Goal: Information Seeking & Learning: Learn about a topic

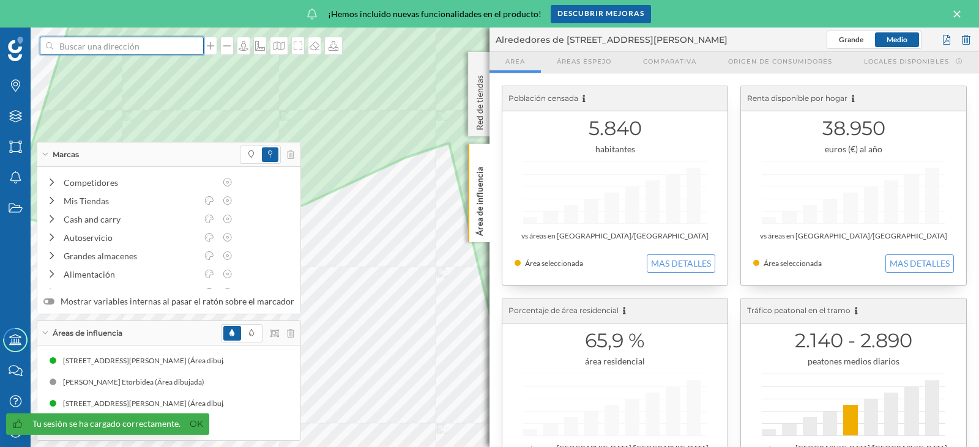
click at [113, 47] on input at bounding box center [121, 46] width 137 height 18
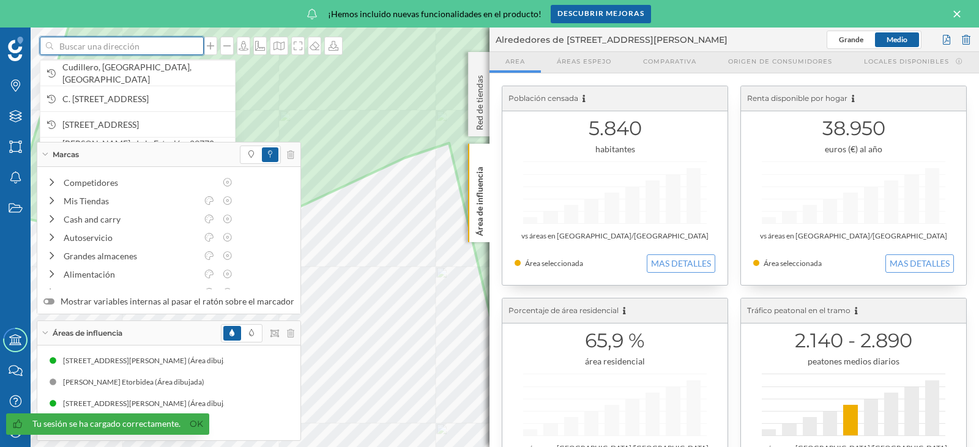
paste input "Autovía A7, KM 124.5 Urbanización [GEOGRAPHIC_DATA]"
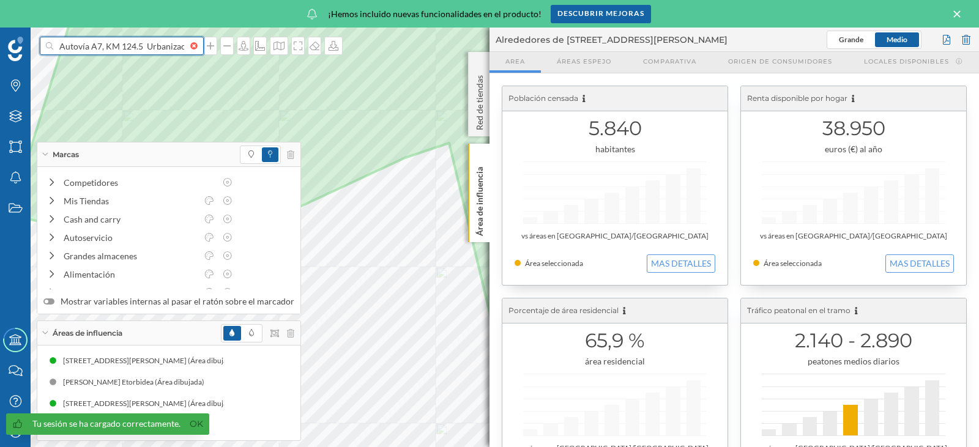
scroll to position [0, 62]
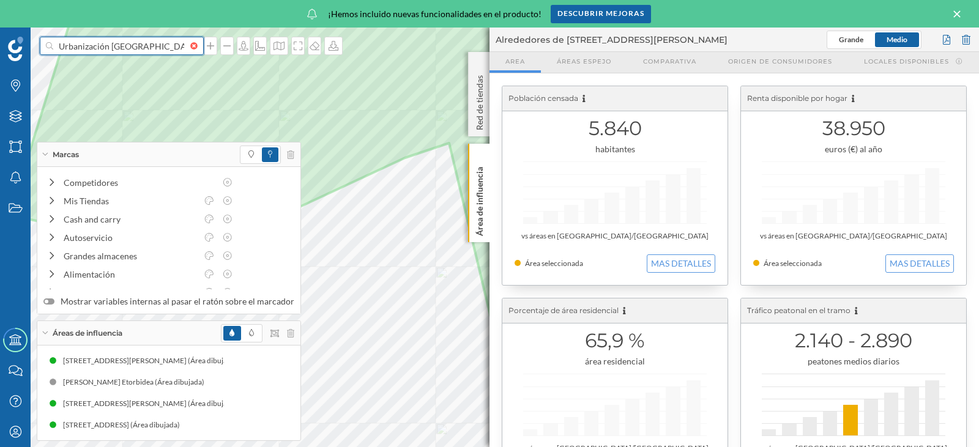
type input "Autovía A7, KM 124.5 Urbanización [GEOGRAPHIC_DATA]"
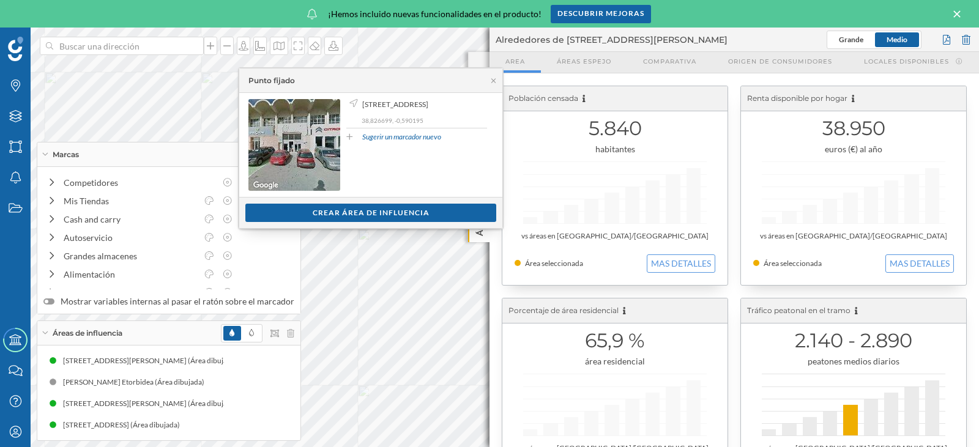
click at [47, 156] on div "Marcas" at bounding box center [168, 155] width 263 height 24
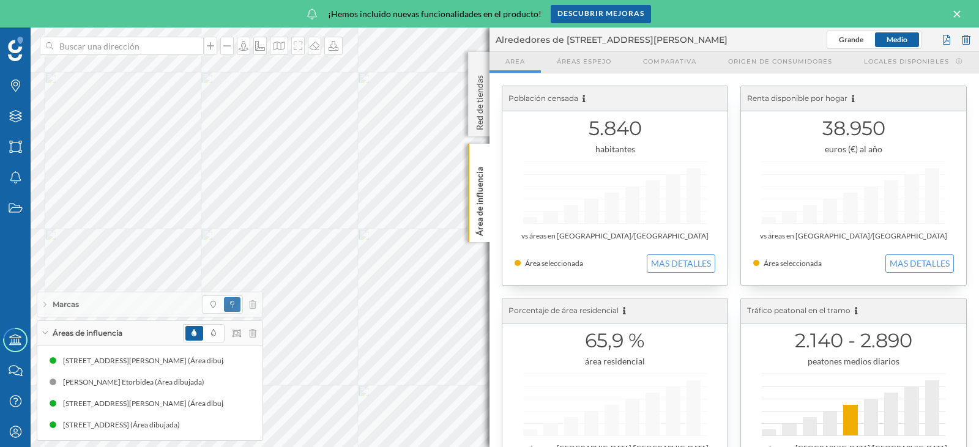
click at [47, 333] on icon at bounding box center [45, 333] width 6 height 3
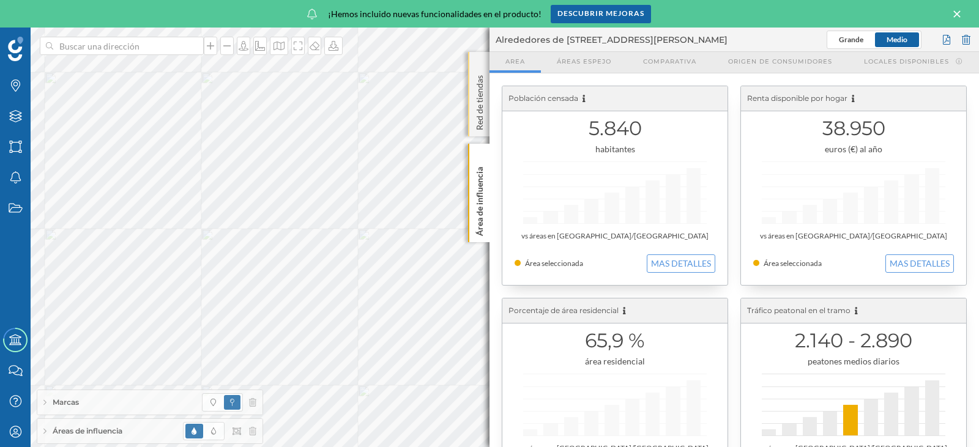
click at [488, 75] on div "Red de tiendas" at bounding box center [478, 94] width 21 height 84
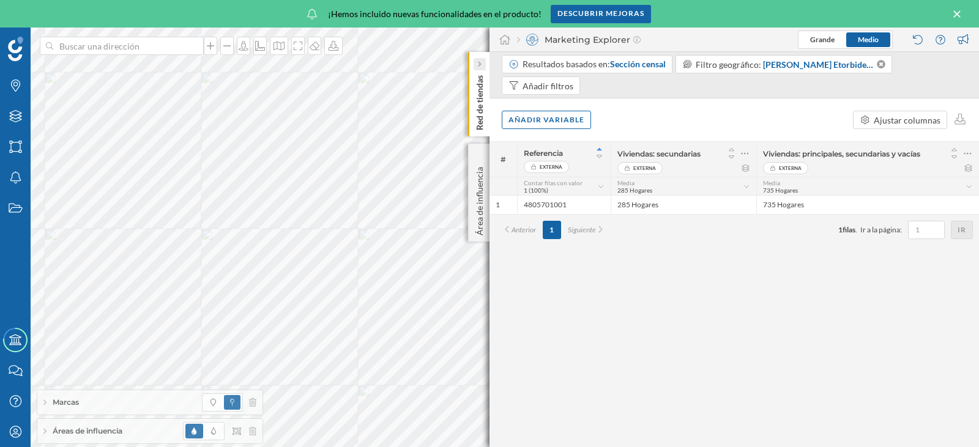
click at [481, 65] on icon at bounding box center [479, 64] width 4 height 6
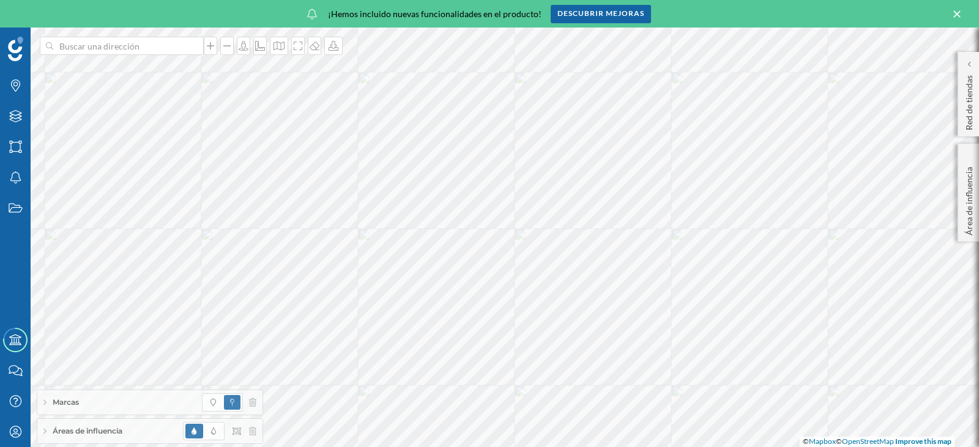
click at [132, 403] on div "Marcas" at bounding box center [149, 402] width 225 height 24
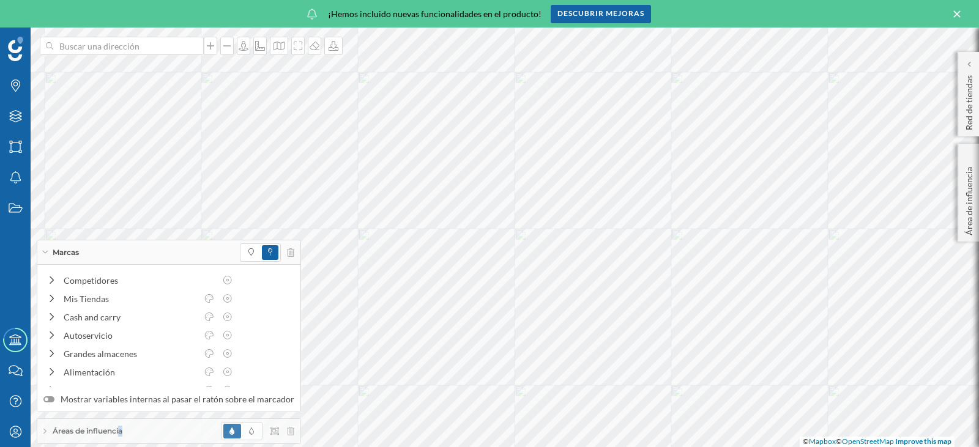
click at [89, 426] on span "Áreas de influencia" at bounding box center [88, 431] width 70 height 11
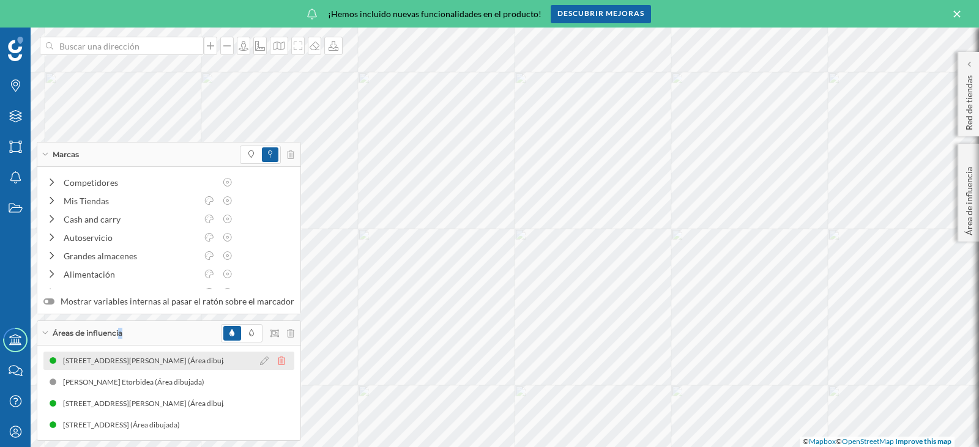
click at [280, 363] on icon at bounding box center [281, 361] width 7 height 9
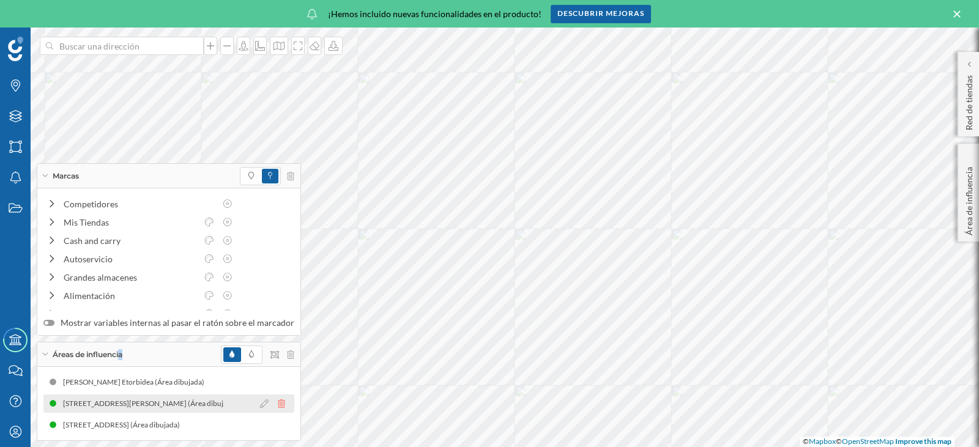
click at [278, 406] on icon at bounding box center [281, 404] width 7 height 9
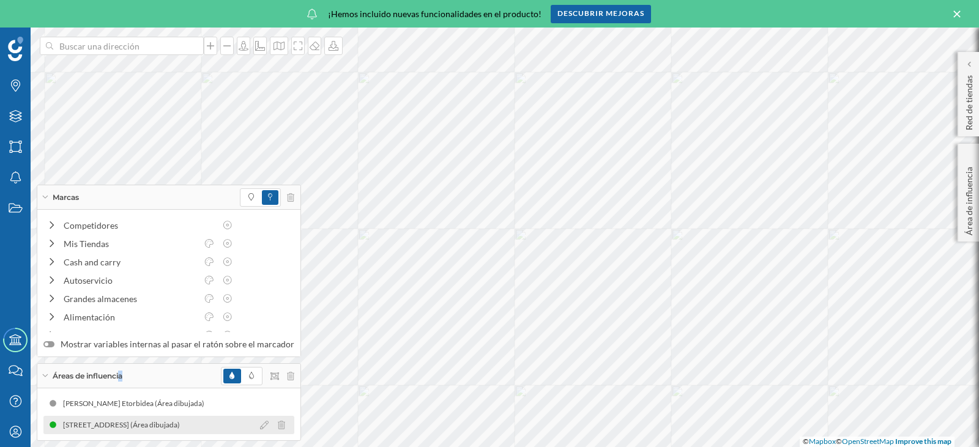
click at [272, 428] on div at bounding box center [275, 425] width 37 height 15
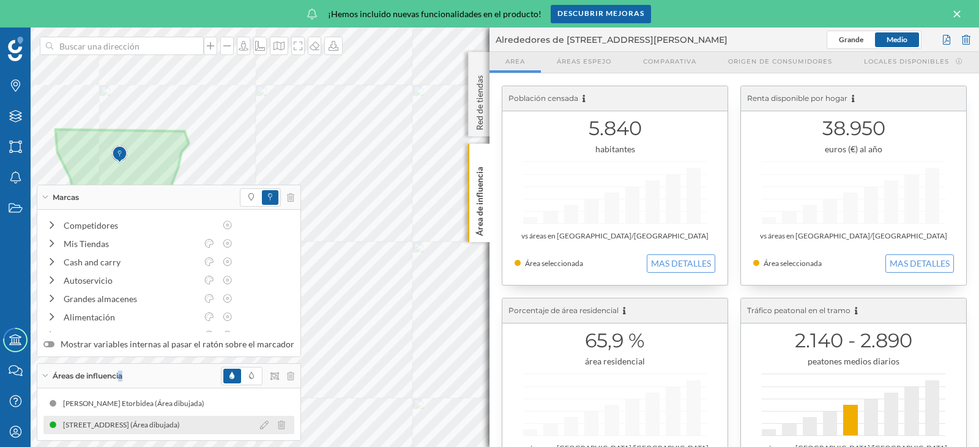
click at [272, 427] on div at bounding box center [275, 425] width 37 height 15
click at [278, 427] on icon at bounding box center [281, 425] width 7 height 9
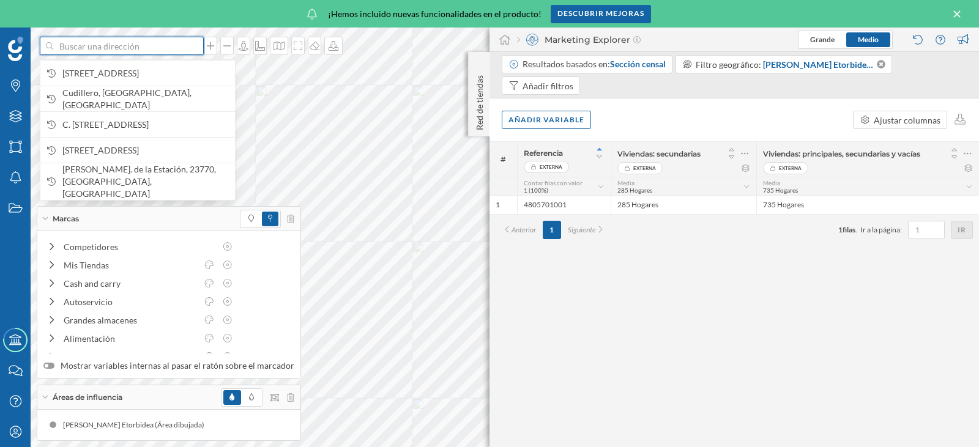
click at [138, 48] on input at bounding box center [121, 46] width 137 height 18
paste input "Autovía A7, KM 124.5 Urbanización [GEOGRAPHIC_DATA]"
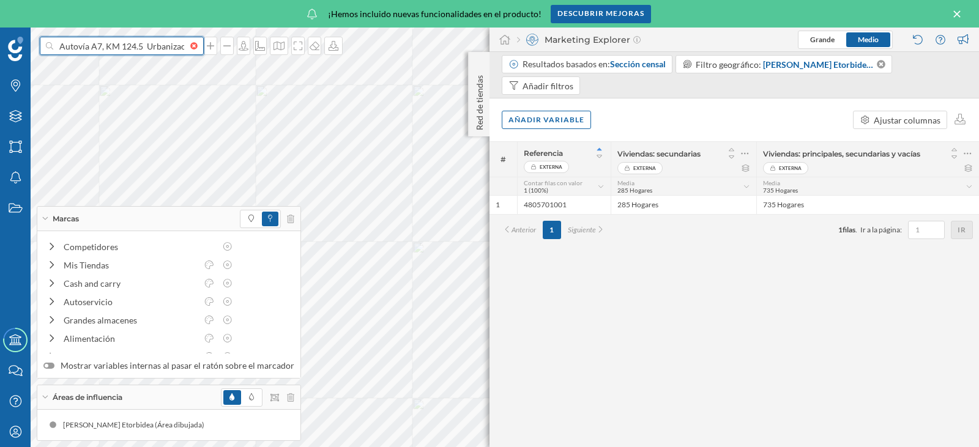
drag, startPoint x: 81, startPoint y: 46, endPoint x: 0, endPoint y: 23, distance: 84.6
click at [0, 23] on div "Autovía A7, KM 124.5 Urbanización [GEOGRAPHIC_DATA] Marcas Capas Áreas Notifica…" at bounding box center [489, 223] width 979 height 447
click at [123, 45] on input "Autovía A7, KM 124.5 Urbanización [GEOGRAPHIC_DATA]" at bounding box center [121, 46] width 137 height 18
click at [395, 61] on div "Autovía A7, KM 124.5 Urbanización [GEOGRAPHIC_DATA] Marcas Capas Áreas Notifica…" at bounding box center [489, 238] width 979 height 420
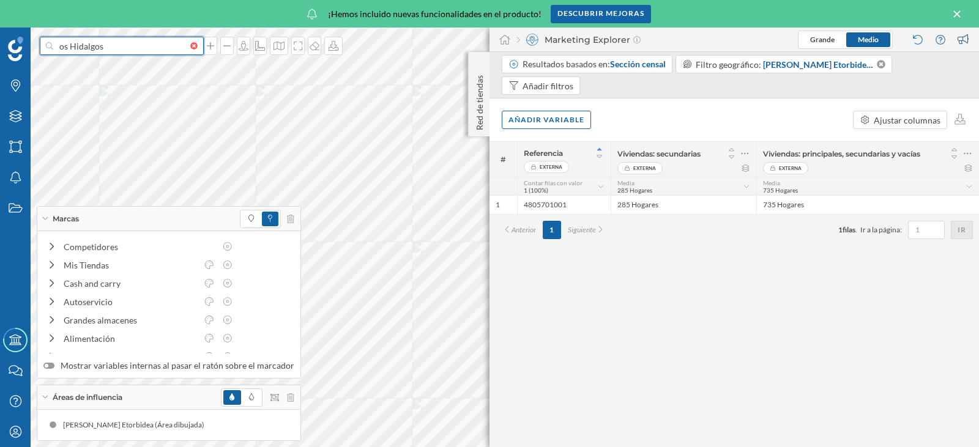
scroll to position [0, 0]
type input "s"
type input "supermercado dia en [GEOGRAPHIC_DATA]"
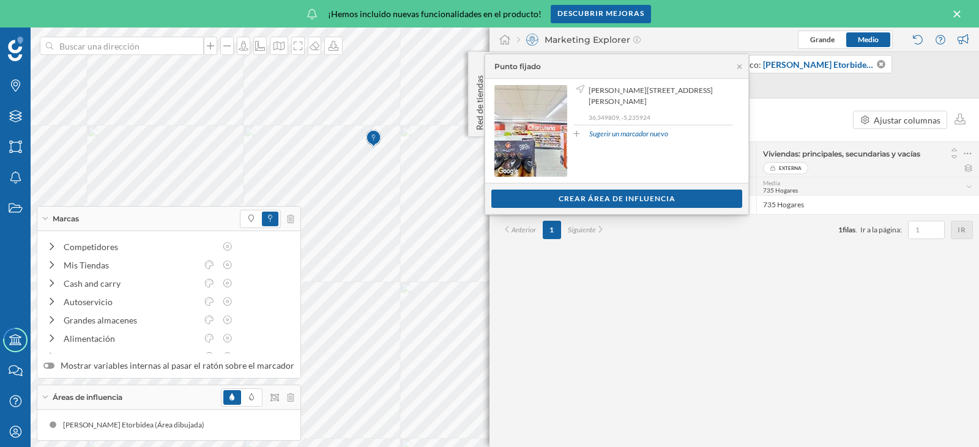
click at [43, 216] on div "Marcas" at bounding box center [168, 219] width 263 height 24
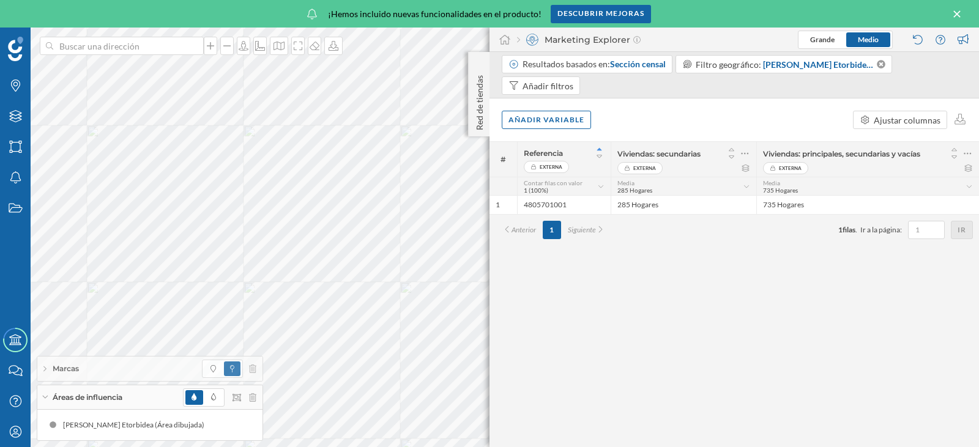
click at [46, 368] on icon at bounding box center [44, 369] width 3 height 6
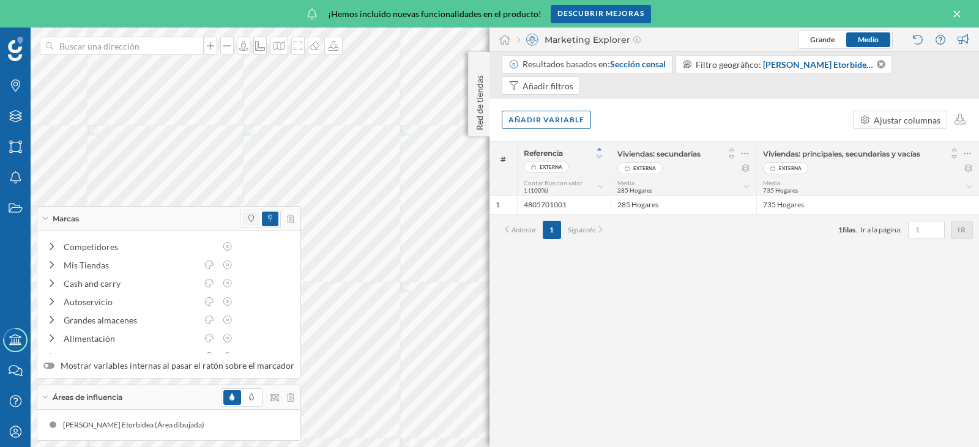
click at [242, 217] on span at bounding box center [251, 219] width 18 height 15
click at [48, 217] on div "Marcas" at bounding box center [168, 219] width 263 height 24
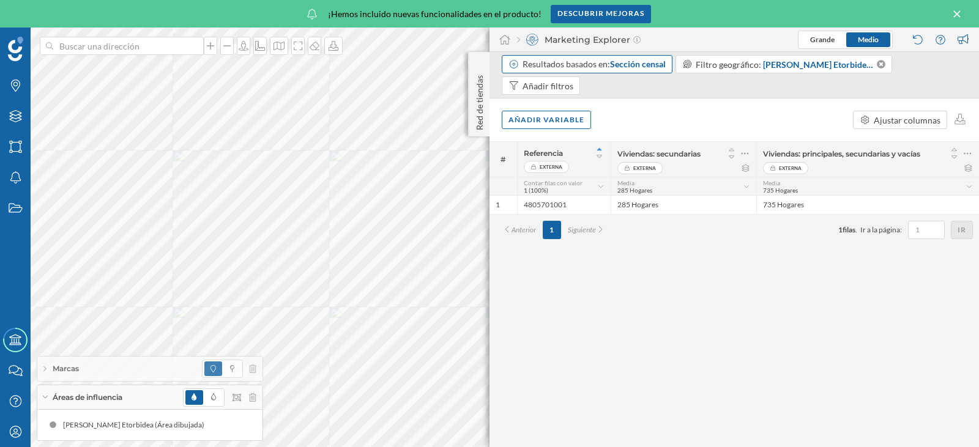
click at [609, 63] on div "Resultados basados en: Sección censal" at bounding box center [594, 64] width 143 height 12
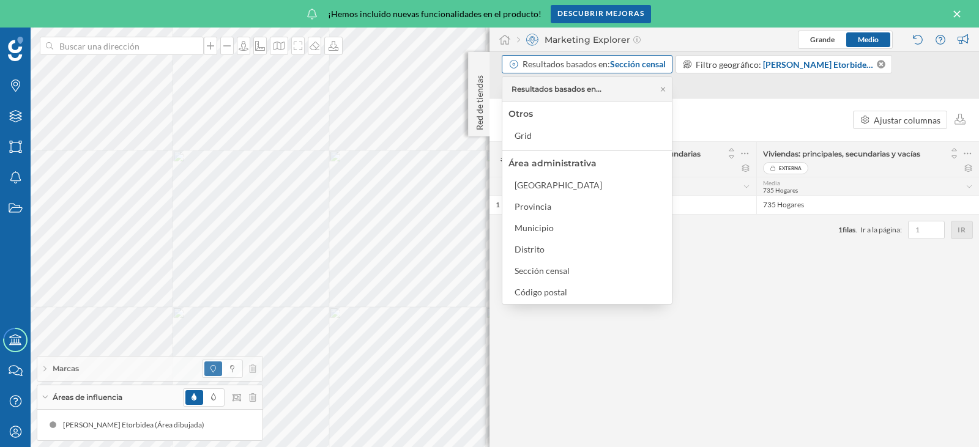
click at [570, 67] on div "Resultados basados en: Sección censal" at bounding box center [594, 64] width 143 height 12
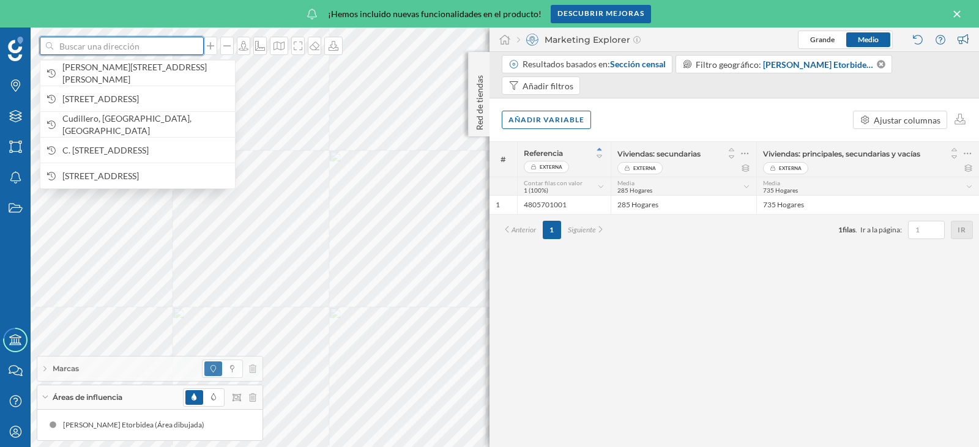
click at [155, 50] on input at bounding box center [121, 46] width 137 height 18
click at [157, 72] on span "[PERSON_NAME][STREET_ADDRESS][PERSON_NAME]" at bounding box center [145, 73] width 166 height 24
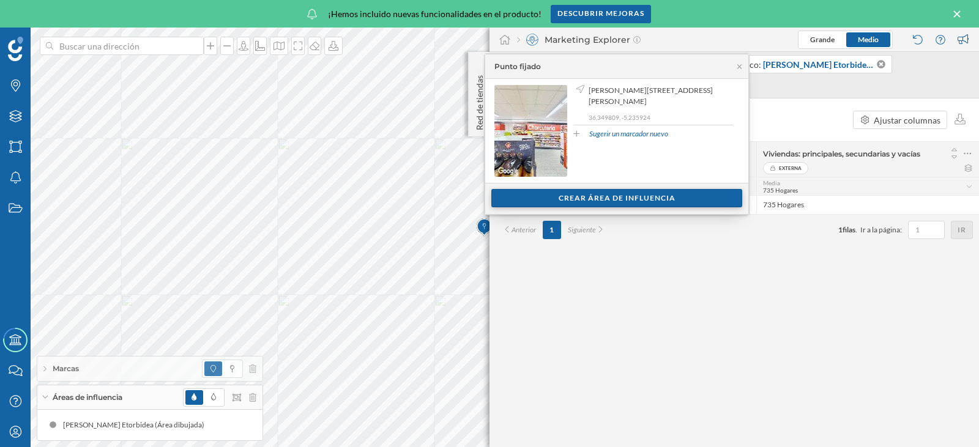
click at [637, 204] on div "Crear área de influencia" at bounding box center [616, 198] width 251 height 18
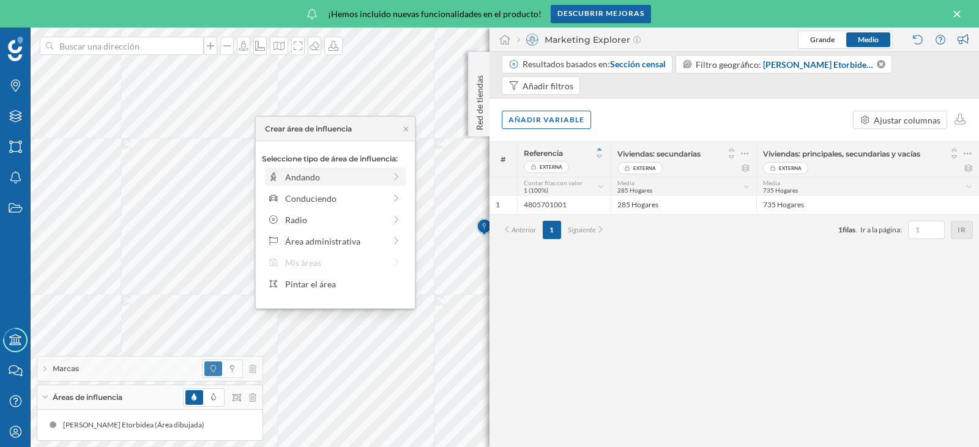
click at [309, 179] on div "Andando" at bounding box center [335, 177] width 100 height 13
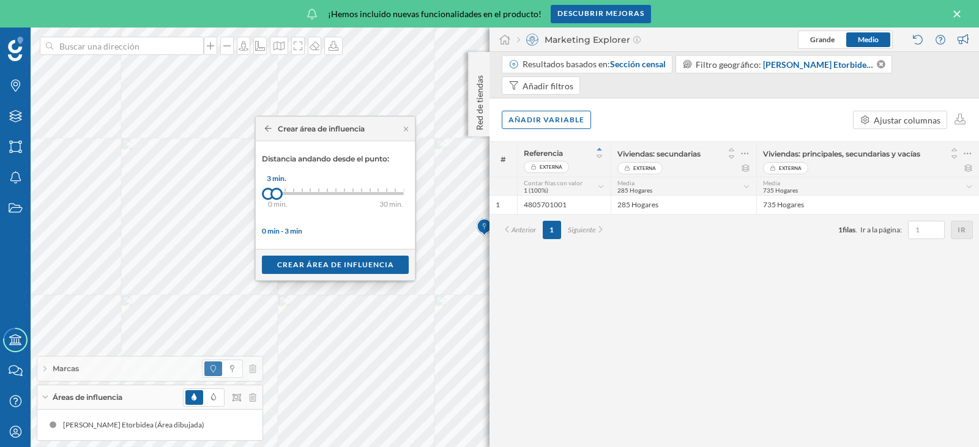
click at [278, 196] on div at bounding box center [276, 194] width 12 height 12
drag, startPoint x: 276, startPoint y: 194, endPoint x: 268, endPoint y: 193, distance: 8.0
click at [268, 193] on div "0 min. 3 min. 4 min. 5 min. 6 min. 7 min. 8 min. 9 min. 10 min. 11 min. 12 min.…" at bounding box center [336, 193] width 136 height 3
drag, startPoint x: 276, startPoint y: 191, endPoint x: 366, endPoint y: 200, distance: 90.4
click at [366, 200] on div "0 min. 3 min. 4 min. 5 min. 6 min. 7 min. 8 min. 9 min. 10 min. 11 min. 12 min.…" at bounding box center [336, 193] width 136 height 15
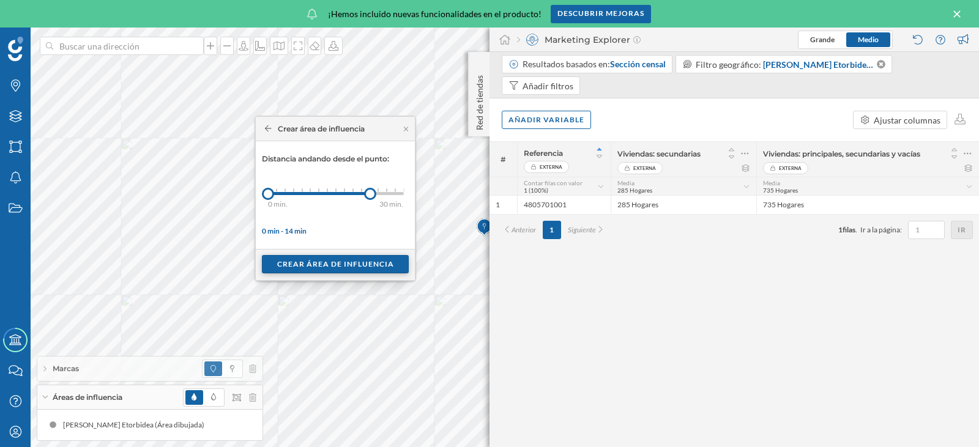
drag, startPoint x: 306, startPoint y: 263, endPoint x: 312, endPoint y: 259, distance: 7.5
click at [307, 263] on div "Crear área de influencia" at bounding box center [335, 264] width 147 height 18
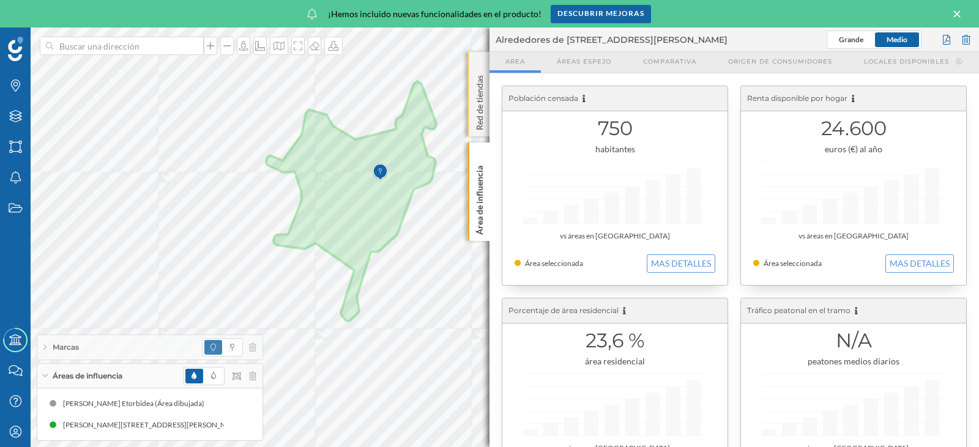
click at [483, 100] on p "Red de tiendas" at bounding box center [480, 100] width 12 height 60
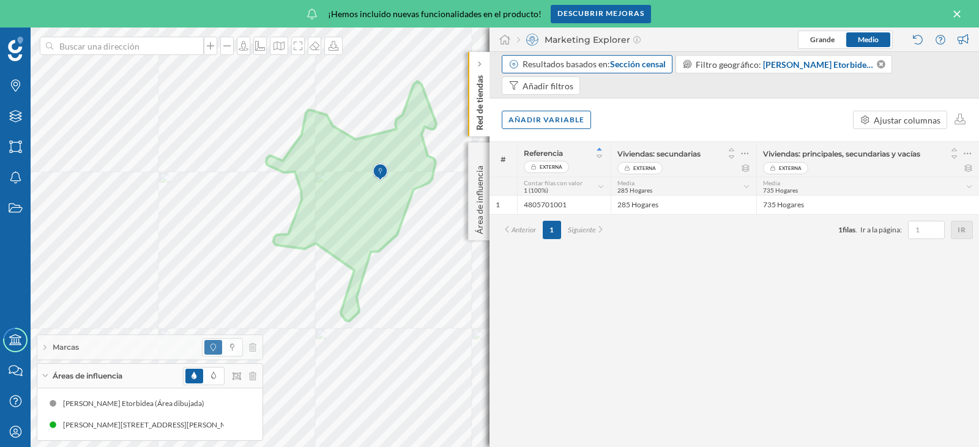
click at [613, 70] on div "Resultados basados en: Sección censal" at bounding box center [587, 64] width 171 height 18
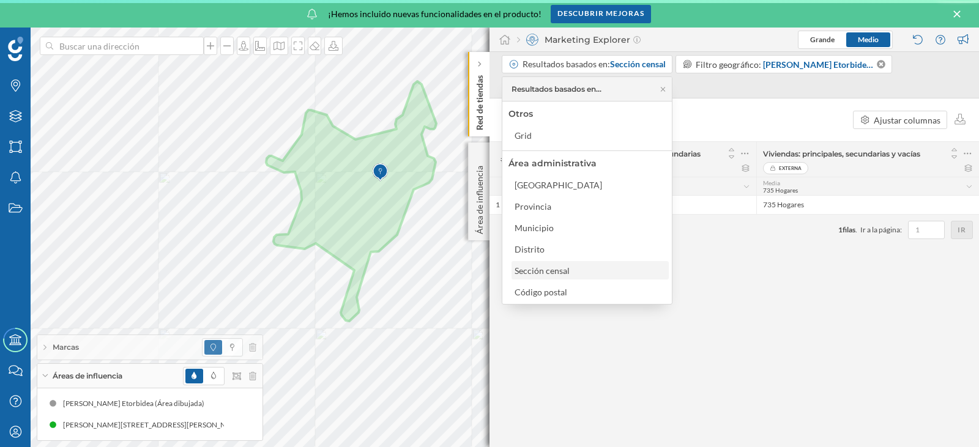
click at [559, 264] on div "Sección censal" at bounding box center [545, 270] width 61 height 13
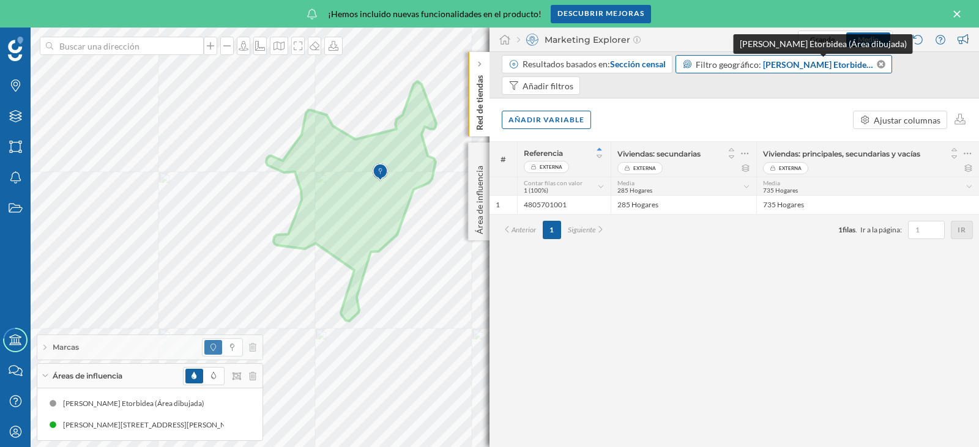
click at [801, 69] on span "[PERSON_NAME] Etorbidea (Área dibujada)" at bounding box center [819, 64] width 112 height 13
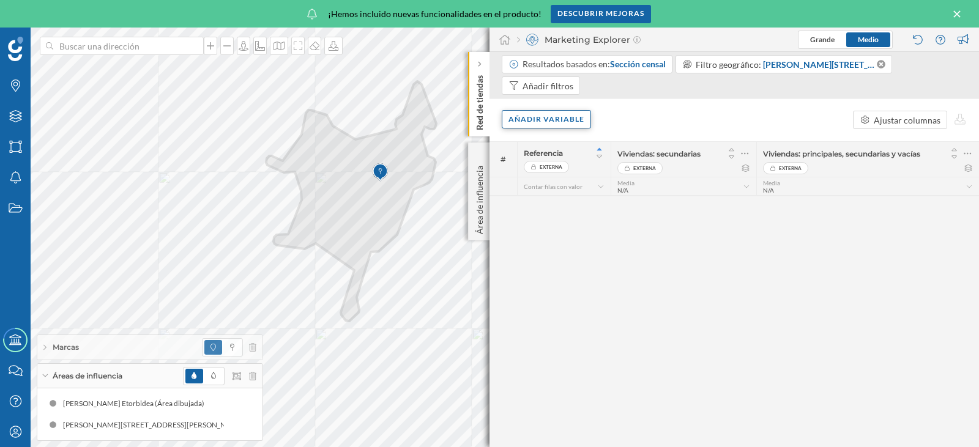
click at [571, 124] on div "Añadir variable" at bounding box center [546, 119] width 89 height 18
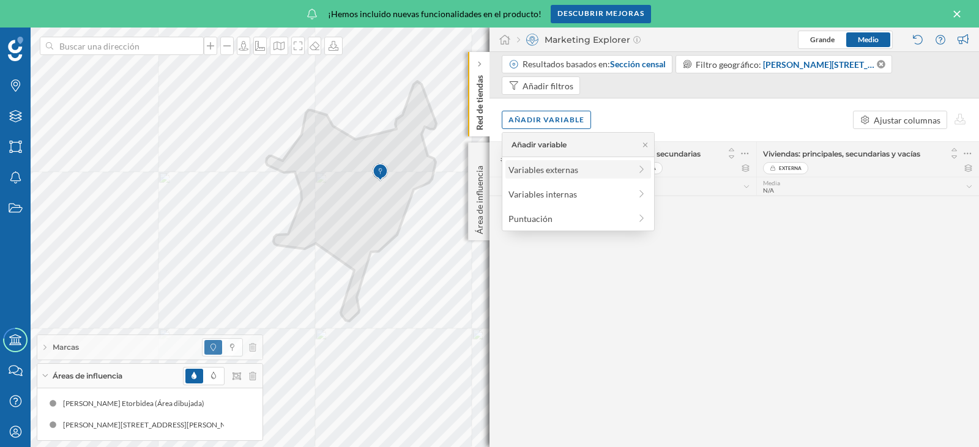
click at [566, 173] on div "Variables externas" at bounding box center [569, 169] width 122 height 13
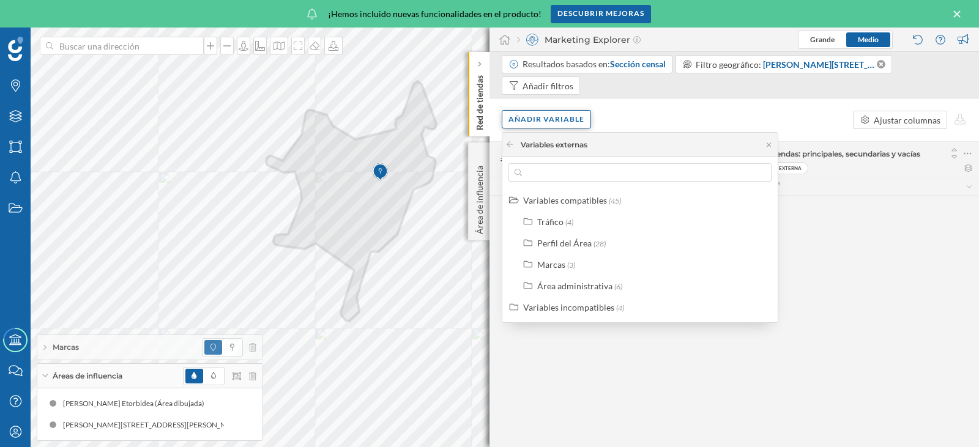
click at [543, 119] on div "Añadir variable" at bounding box center [546, 119] width 89 height 18
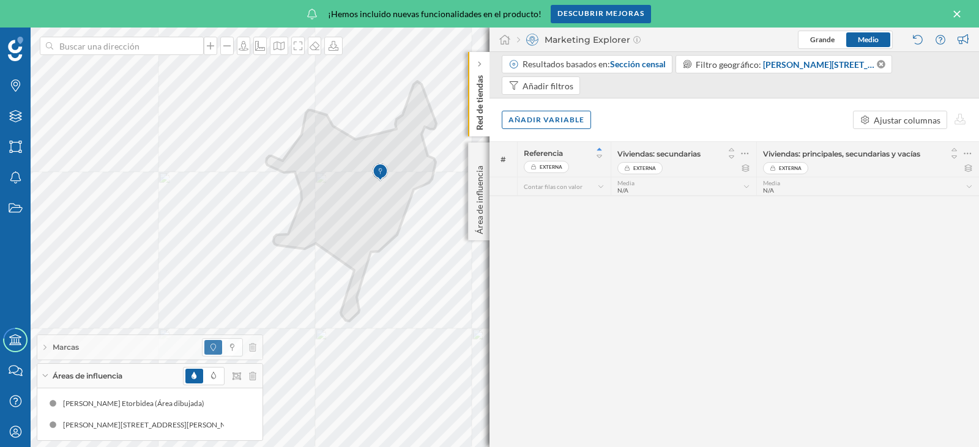
click at [575, 157] on div "Referencia" at bounding box center [564, 153] width 81 height 16
click at [551, 158] on div "Referencia" at bounding box center [564, 153] width 81 height 16
click at [551, 156] on span "Referencia" at bounding box center [543, 153] width 39 height 9
click at [553, 172] on span "Externa" at bounding box center [551, 167] width 23 height 12
click at [554, 165] on span "Externa" at bounding box center [551, 167] width 23 height 12
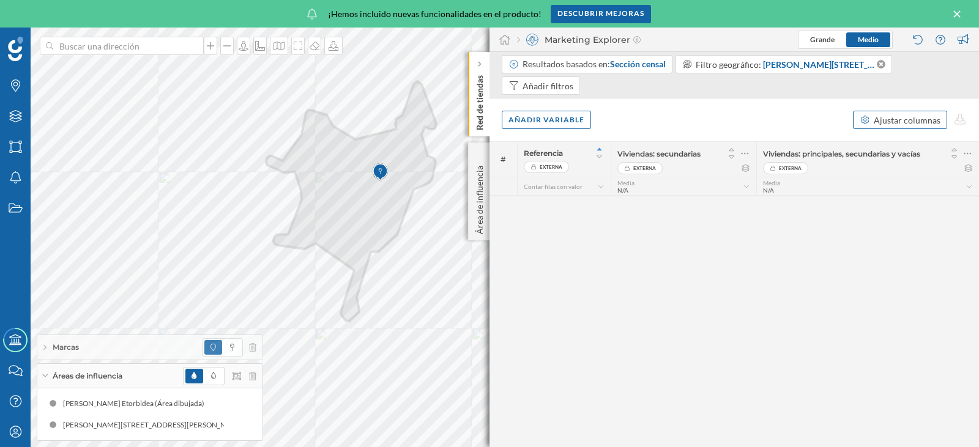
click at [889, 116] on div "Ajustar columnas" at bounding box center [907, 120] width 67 height 13
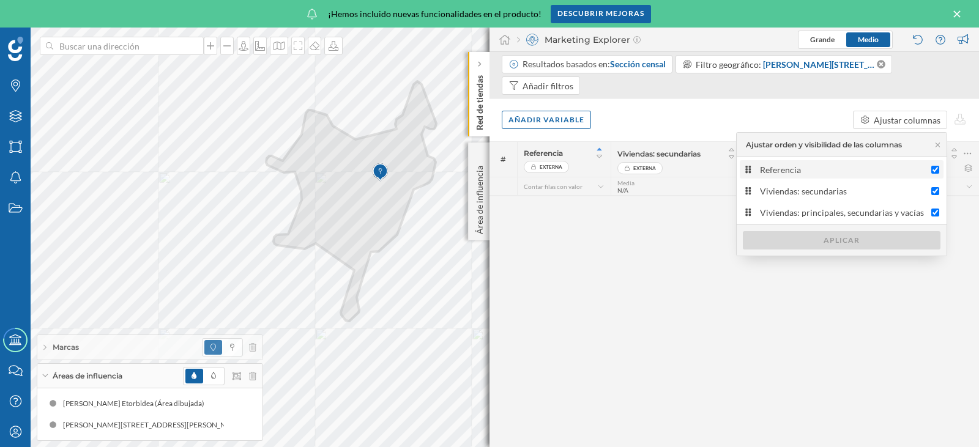
click at [935, 166] on input "Referencia" at bounding box center [935, 170] width 8 height 8
checkbox input "false"
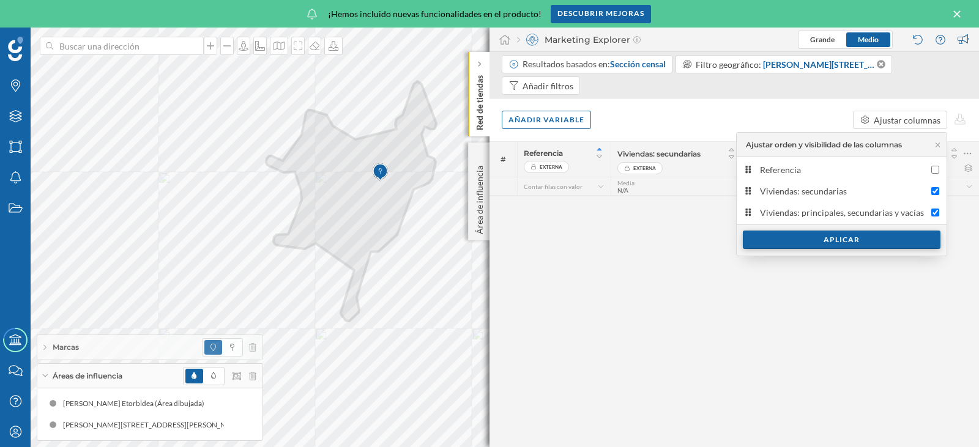
click at [876, 245] on div "Aplicar" at bounding box center [842, 240] width 198 height 18
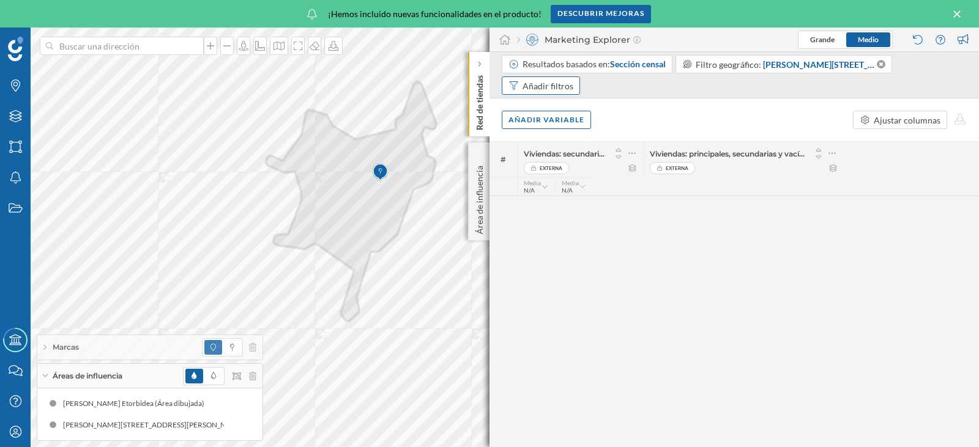
click at [567, 88] on div "Añadir filtros" at bounding box center [548, 86] width 51 height 13
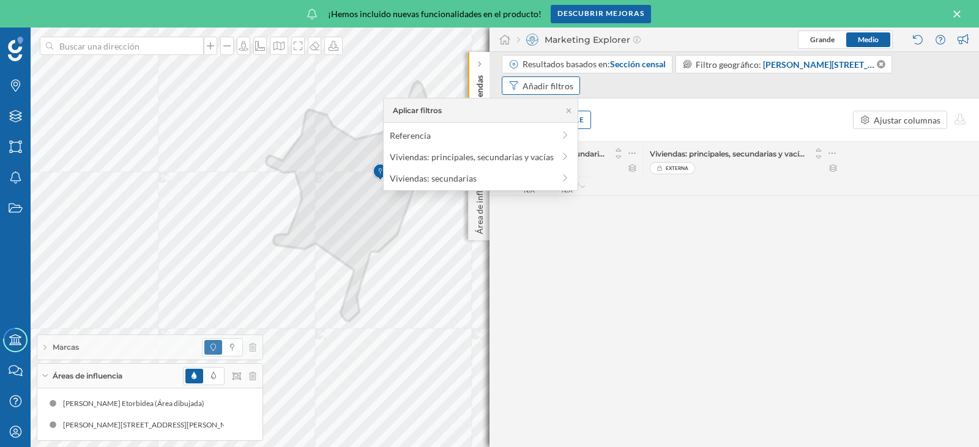
click at [567, 88] on div "Añadir filtros" at bounding box center [548, 86] width 51 height 13
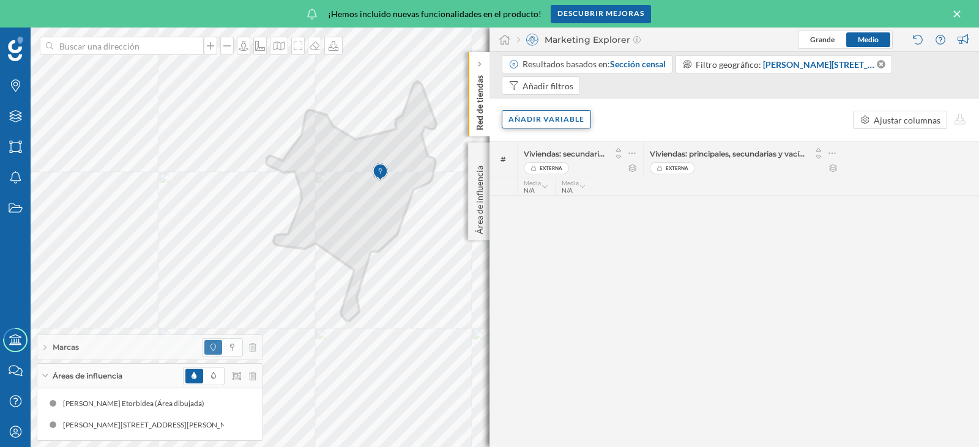
click at [560, 121] on div "Añadir variable" at bounding box center [546, 119] width 89 height 18
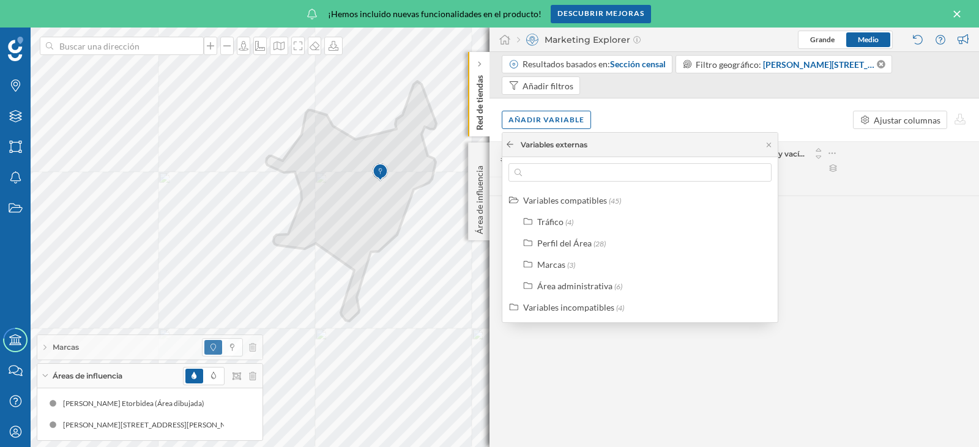
click at [510, 141] on icon at bounding box center [509, 144] width 9 height 7
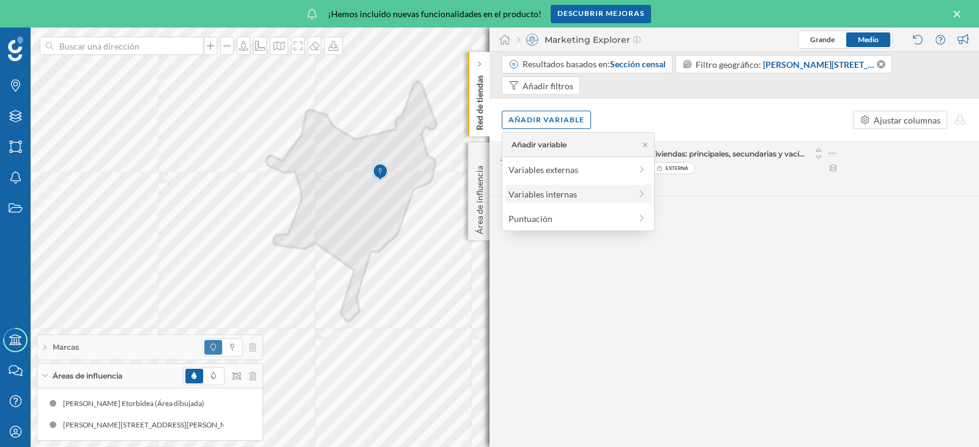
click at [557, 190] on div "Variables internas" at bounding box center [569, 194] width 122 height 13
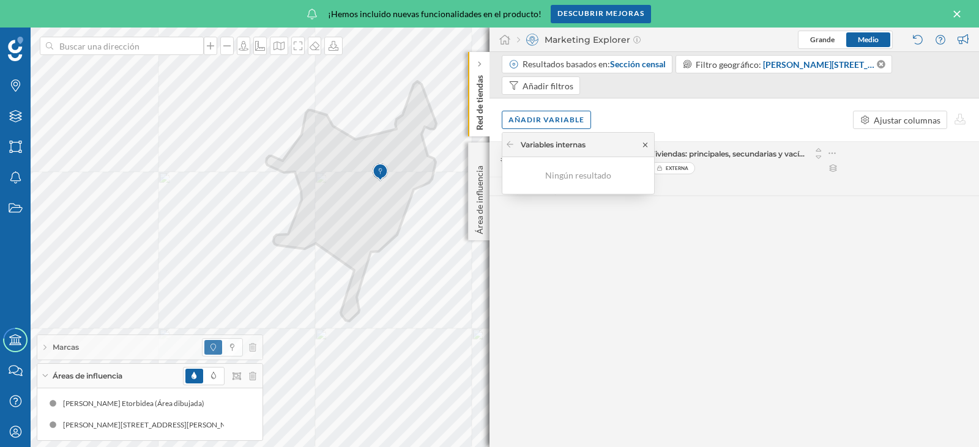
click at [644, 143] on icon at bounding box center [645, 144] width 9 height 7
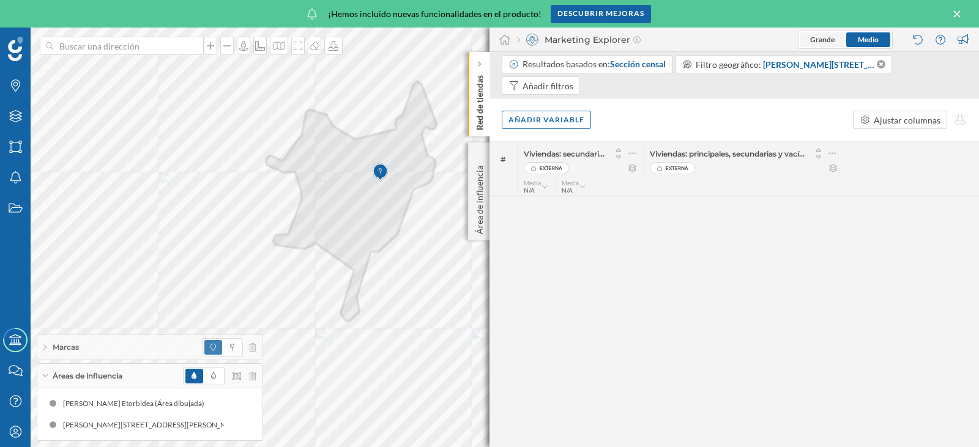
click at [835, 41] on span "Grande" at bounding box center [822, 39] width 44 height 15
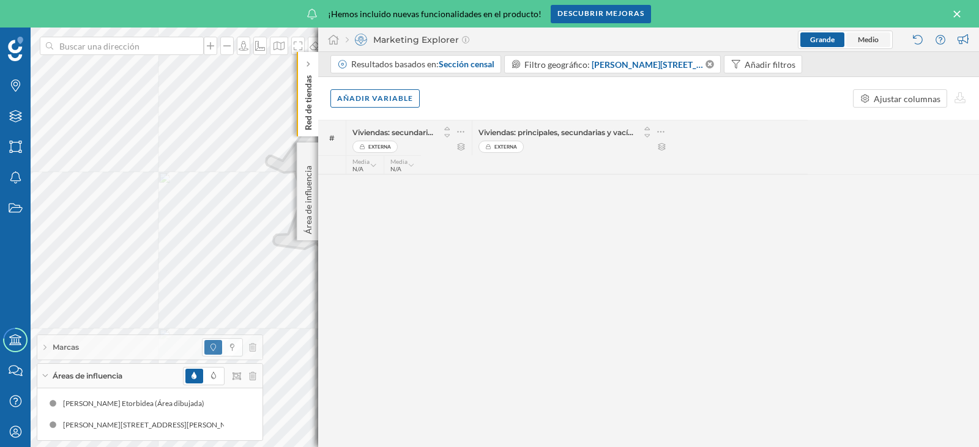
click at [860, 43] on span "Medio" at bounding box center [868, 39] width 21 height 9
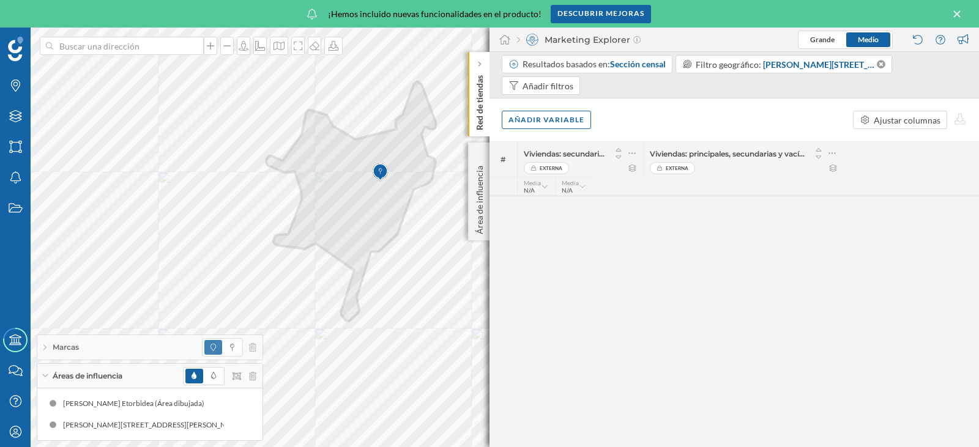
click at [960, 13] on icon at bounding box center [956, 14] width 13 height 11
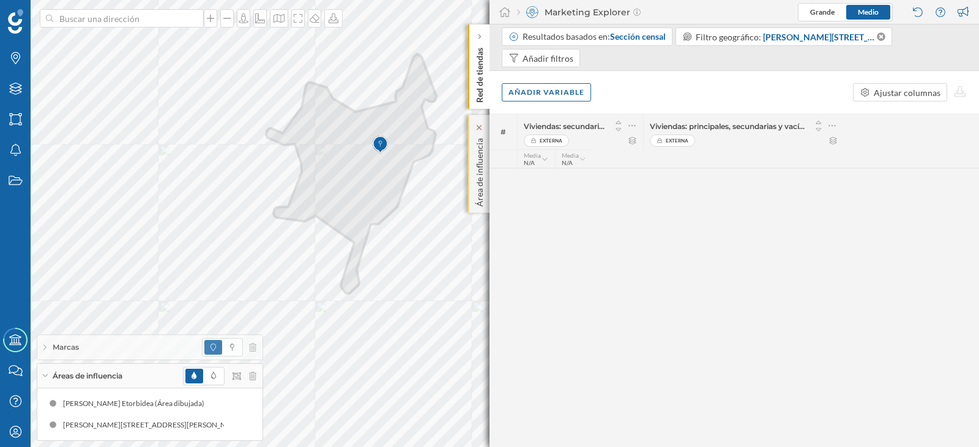
click at [485, 163] on p "Área de influencia" at bounding box center [480, 169] width 12 height 73
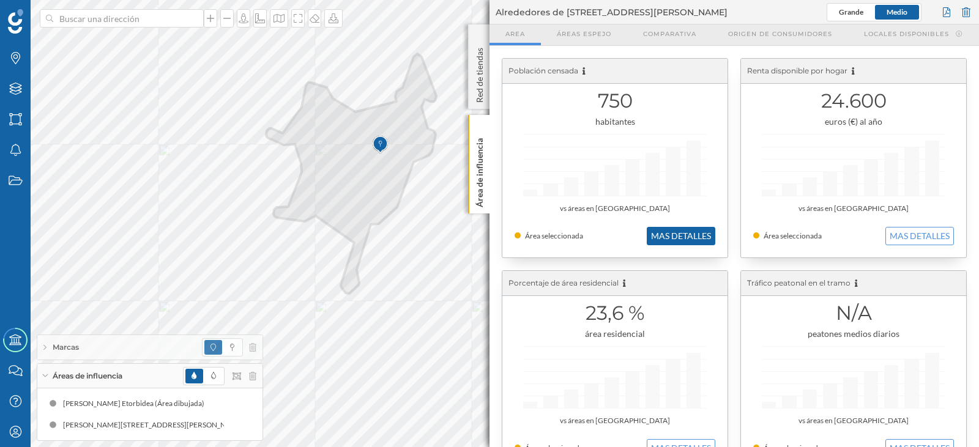
click at [672, 240] on button "MAS DETALLES" at bounding box center [681, 236] width 69 height 18
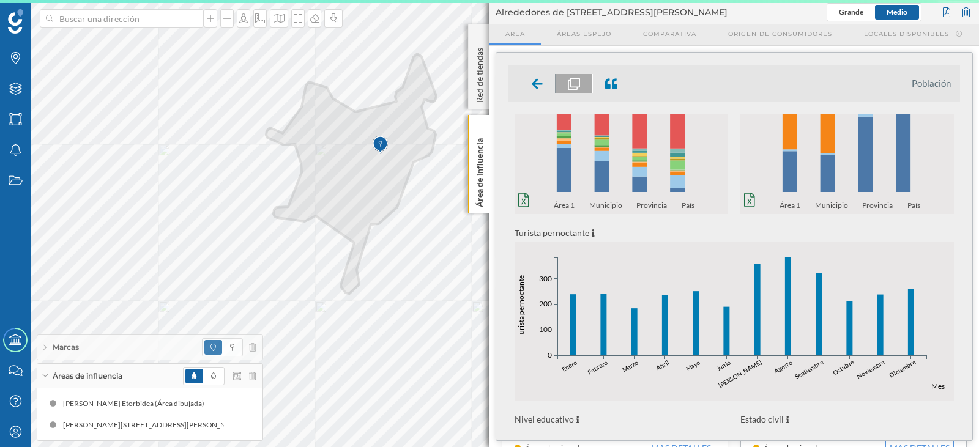
scroll to position [184, 0]
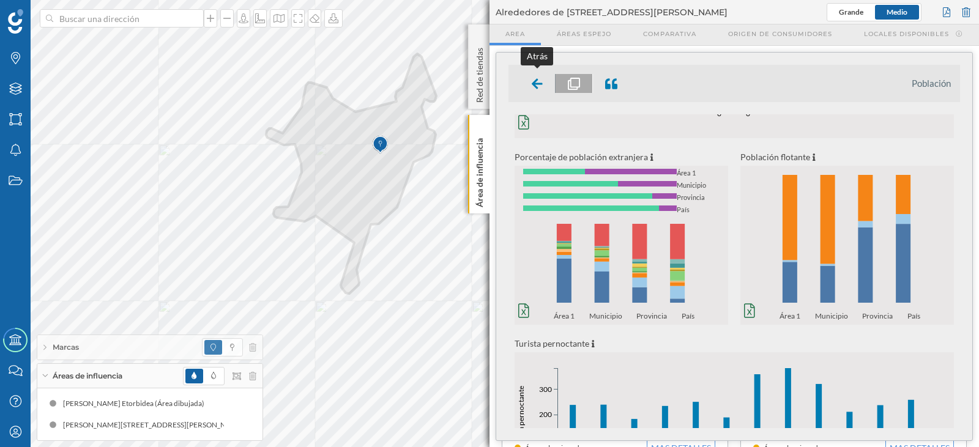
click at [532, 76] on icon at bounding box center [537, 83] width 11 height 15
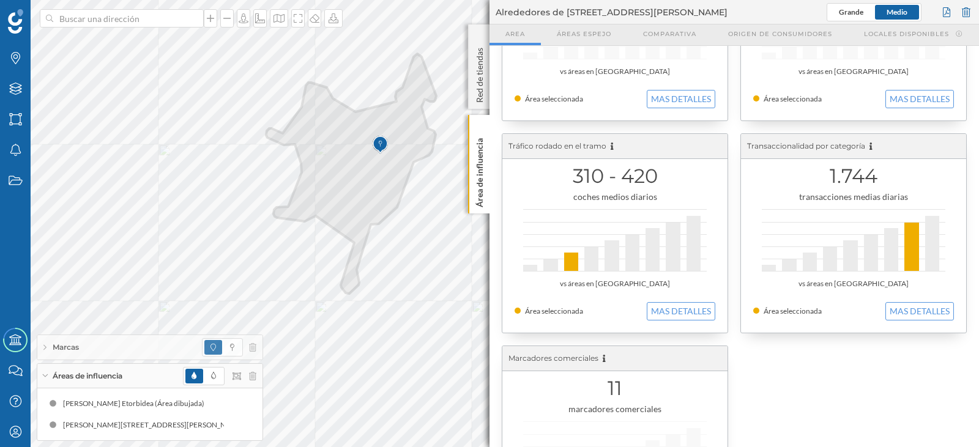
scroll to position [277, 0]
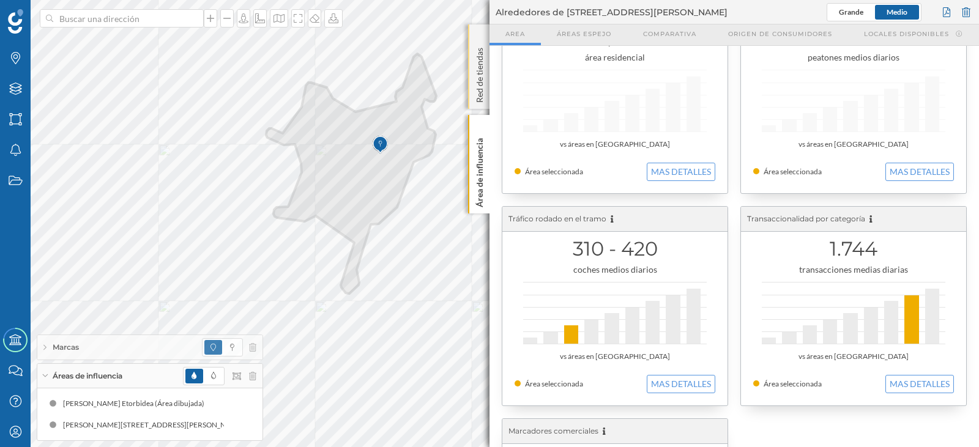
click at [479, 62] on p "Red de tiendas" at bounding box center [480, 73] width 12 height 60
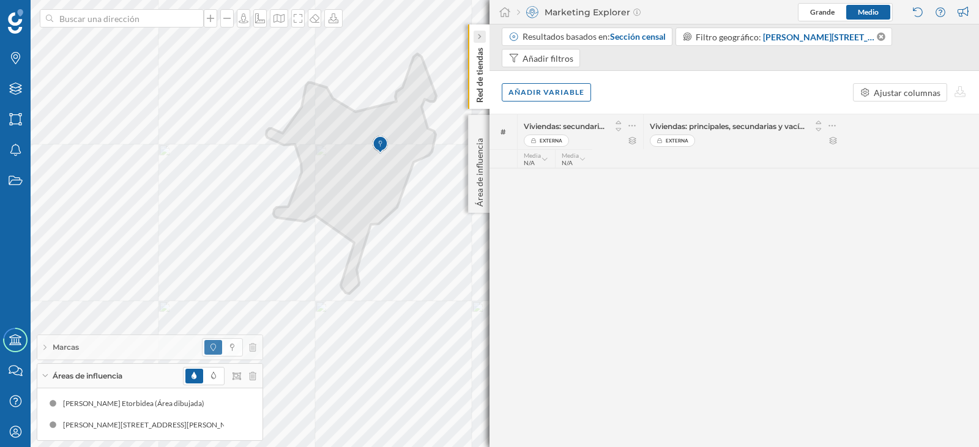
click at [483, 39] on div at bounding box center [480, 37] width 12 height 12
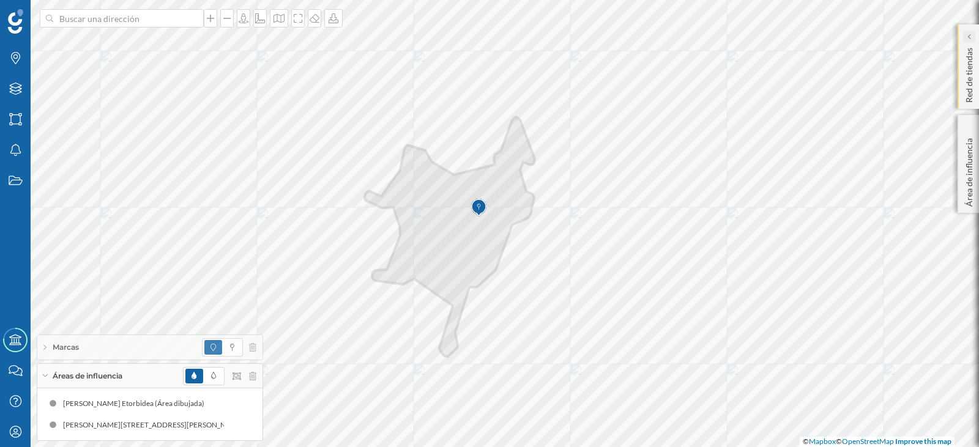
drag, startPoint x: 971, startPoint y: 41, endPoint x: 963, endPoint y: 40, distance: 8.0
click at [970, 41] on icon at bounding box center [969, 37] width 4 height 12
